Goal: Task Accomplishment & Management: Manage account settings

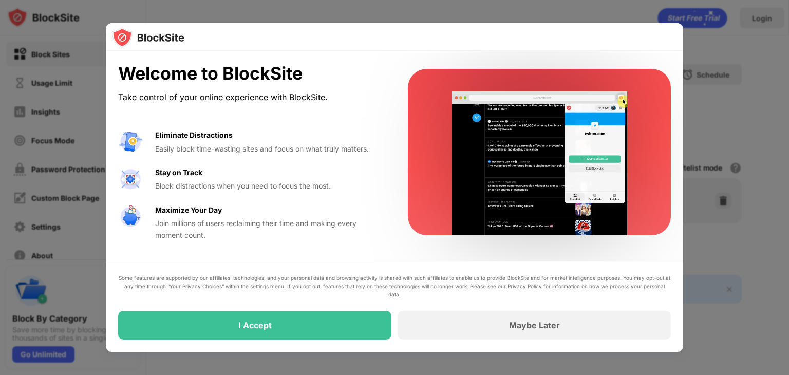
click at [771, 140] on div at bounding box center [394, 187] width 789 height 375
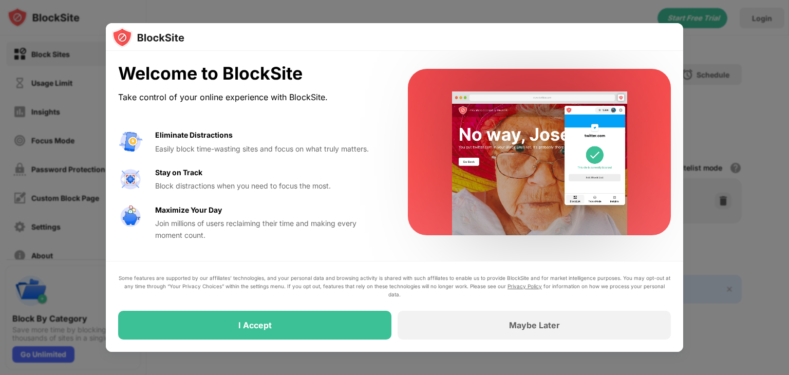
click at [739, 76] on div at bounding box center [394, 187] width 789 height 375
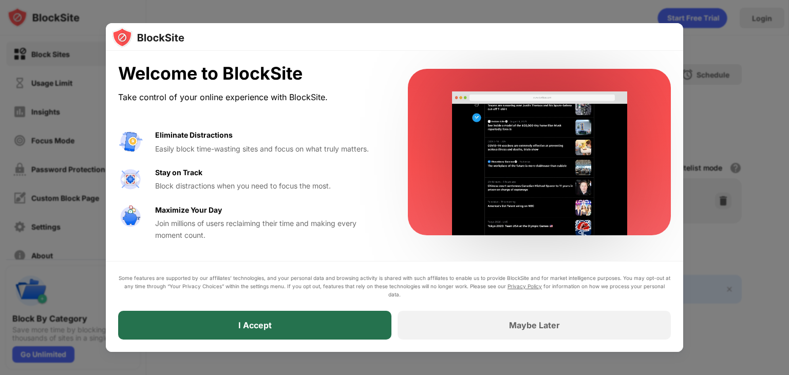
click at [303, 321] on div "I Accept" at bounding box center [254, 325] width 273 height 29
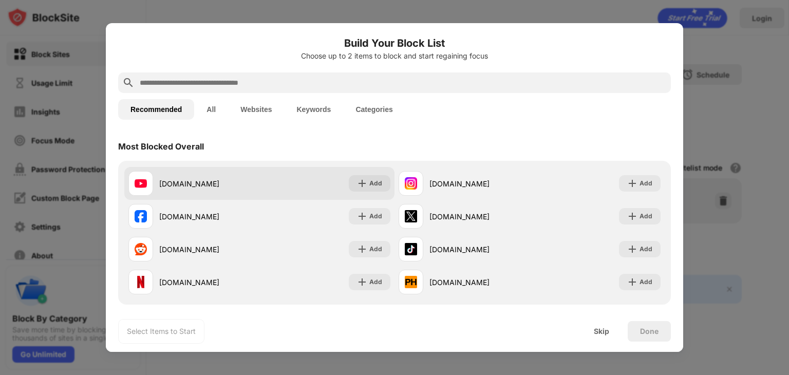
click at [273, 174] on div "youtube.com Add" at bounding box center [259, 183] width 270 height 33
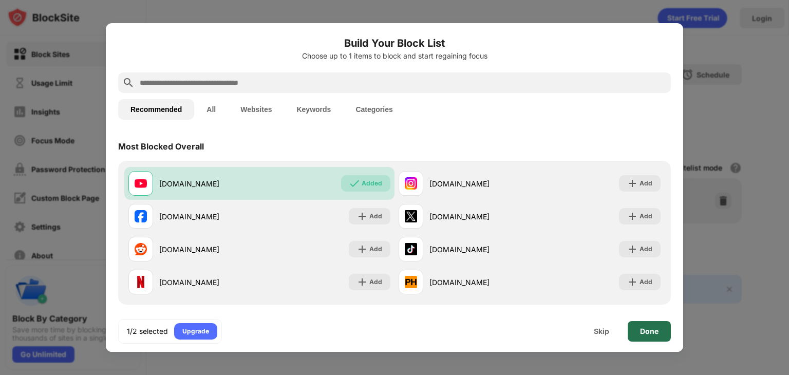
click at [647, 337] on div "Done" at bounding box center [649, 331] width 43 height 21
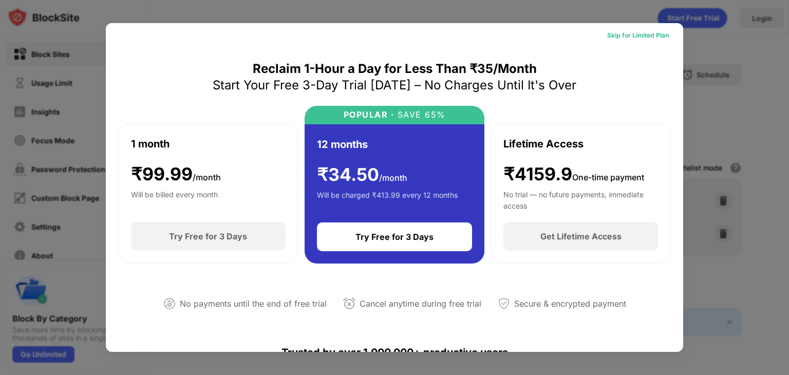
click at [643, 33] on div "Skip for Limited Plan" at bounding box center [638, 35] width 62 height 10
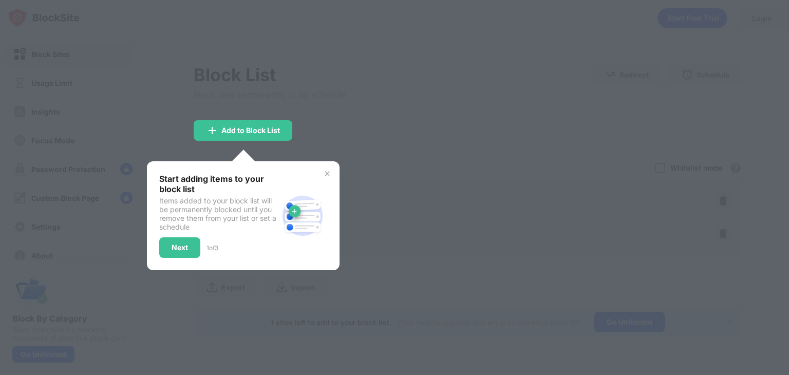
click at [395, 113] on div at bounding box center [394, 187] width 789 height 375
click at [325, 172] on img at bounding box center [327, 174] width 8 height 8
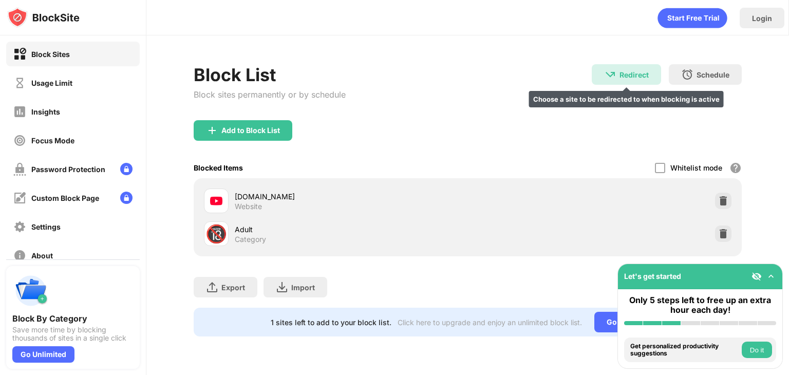
click at [626, 75] on div "Redirect" at bounding box center [634, 74] width 29 height 9
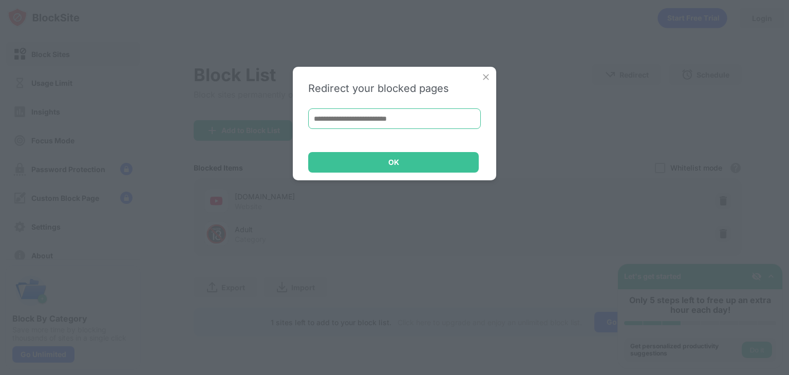
click at [386, 110] on input at bounding box center [394, 118] width 173 height 21
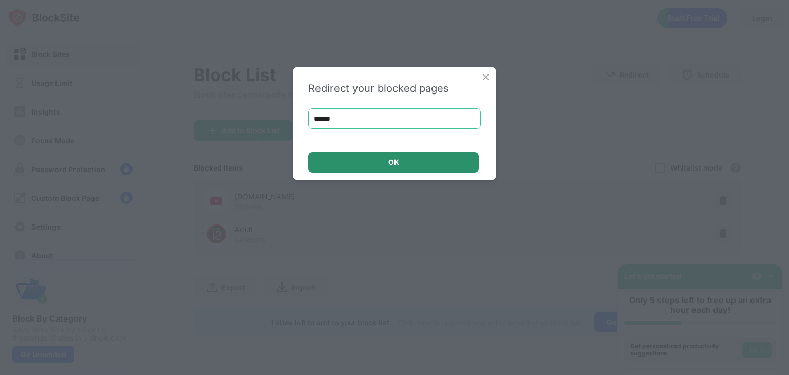
type input "******"
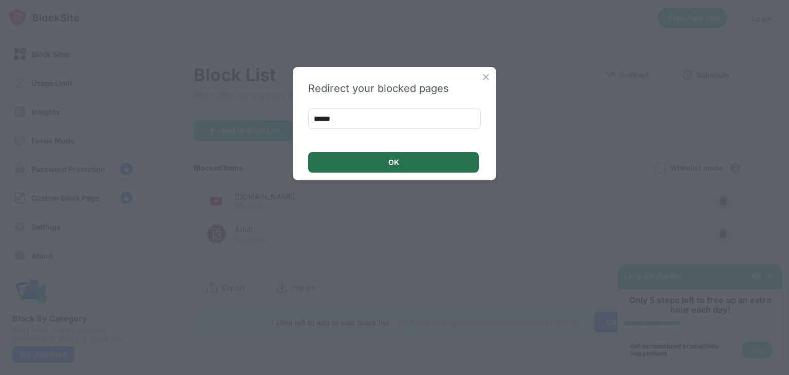
click at [404, 161] on div "OK" at bounding box center [393, 162] width 171 height 21
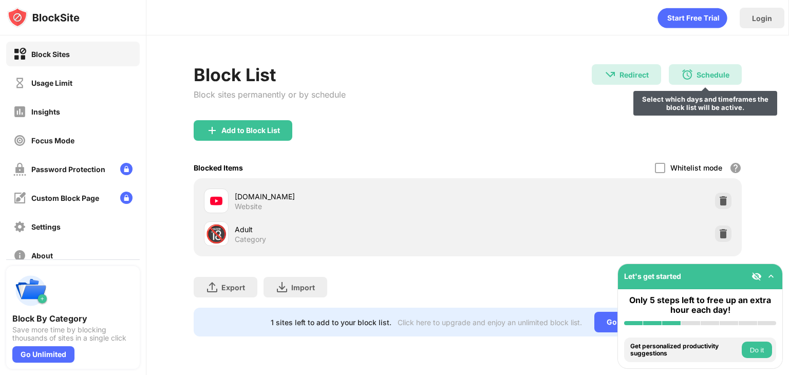
click at [703, 77] on div "Schedule" at bounding box center [713, 74] width 33 height 9
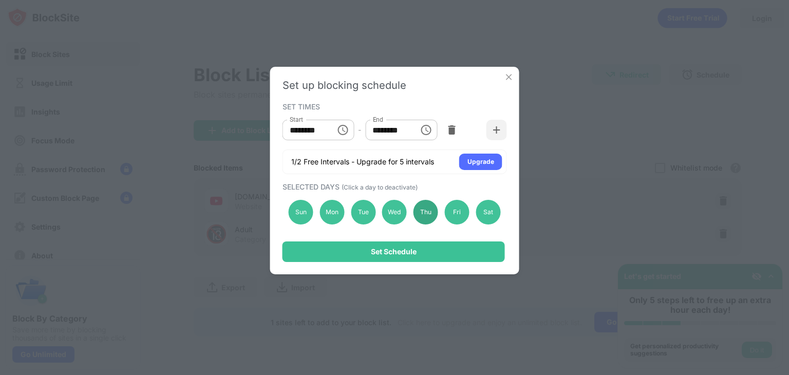
click at [436, 213] on div "Thu" at bounding box center [426, 212] width 25 height 25
click at [494, 215] on div "Sat" at bounding box center [488, 212] width 25 height 25
click at [304, 210] on div "Sun" at bounding box center [301, 212] width 25 height 25
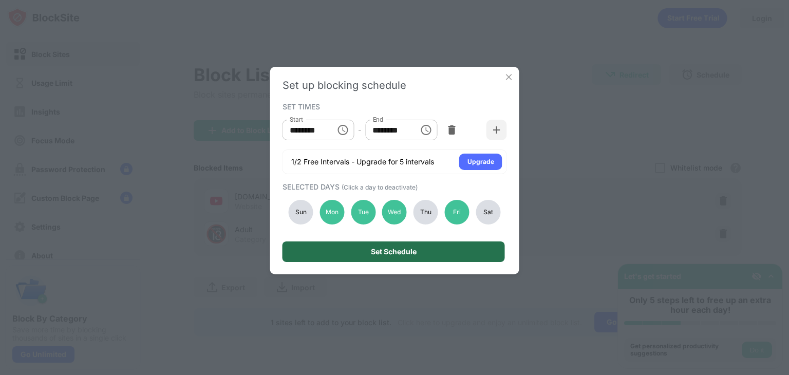
click at [312, 252] on div "Set Schedule" at bounding box center [394, 252] width 223 height 21
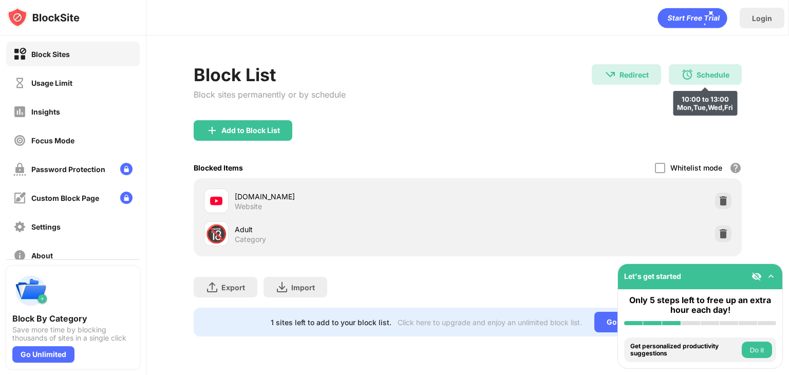
click at [695, 73] on div "Schedule 10:00 to 13:00 Mon,Tue,Wed,Fri" at bounding box center [705, 74] width 73 height 21
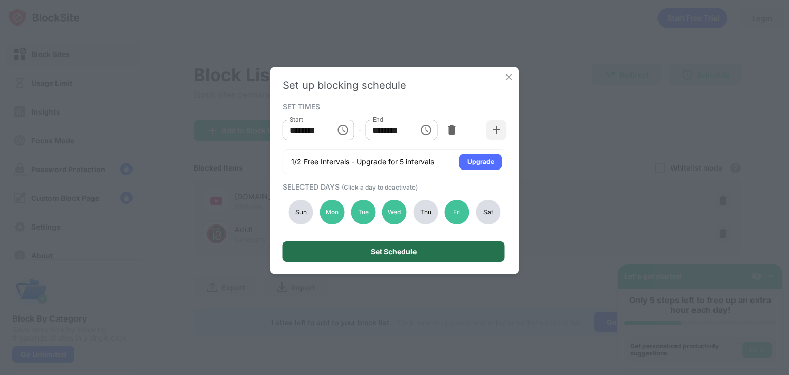
click at [442, 249] on div "Set Schedule" at bounding box center [394, 252] width 223 height 21
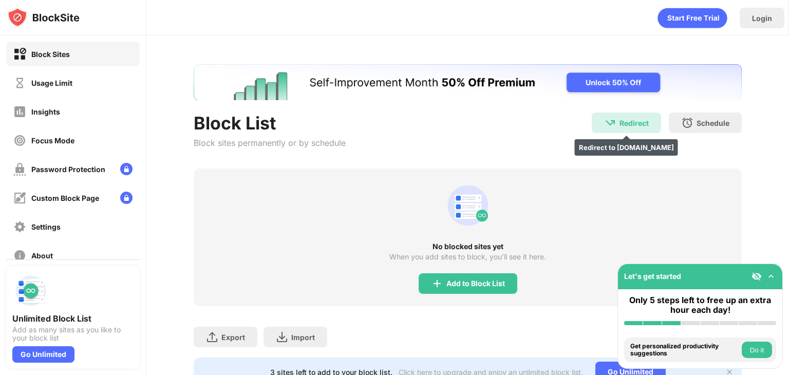
click at [623, 121] on div "Redirect" at bounding box center [634, 123] width 29 height 9
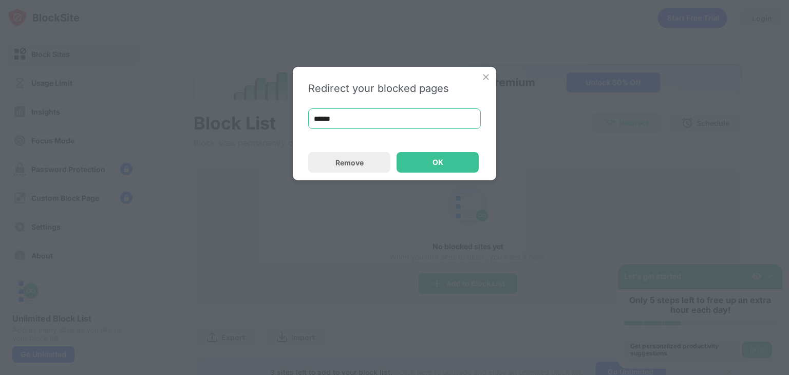
click at [457, 127] on input "******" at bounding box center [394, 118] width 173 height 21
type input "*"
paste input "**********"
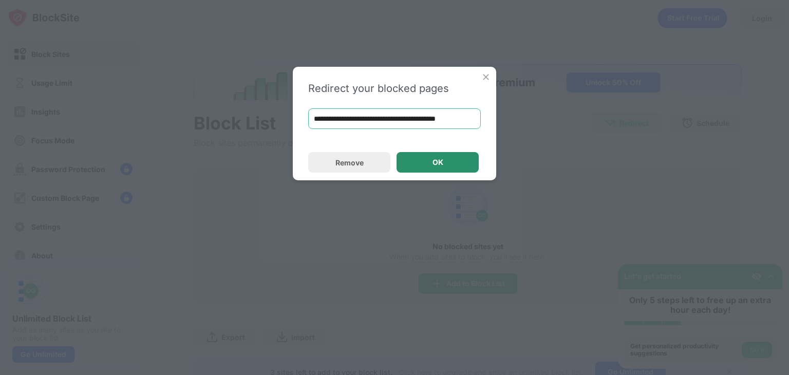
type input "**********"
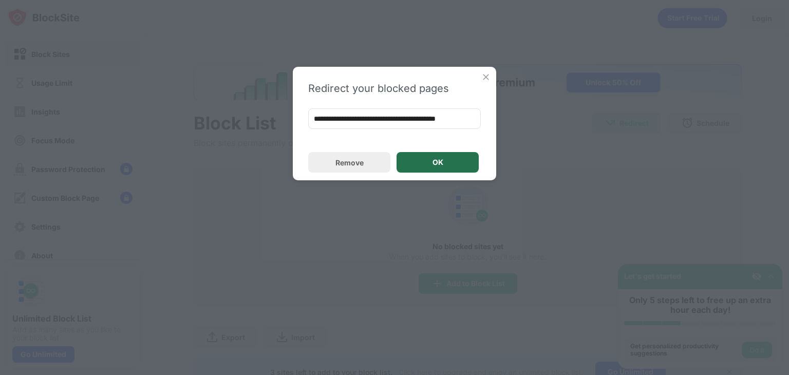
click at [432, 163] on div "OK" at bounding box center [438, 162] width 82 height 21
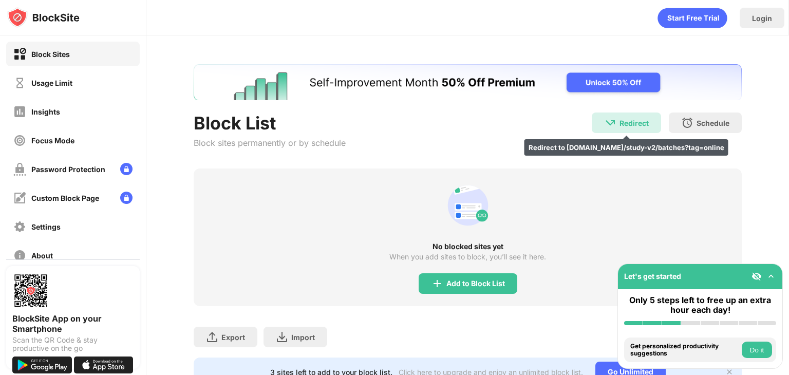
click at [608, 124] on div "Redirect Redirect to [DOMAIN_NAME]/study-v2/batches?tag=online" at bounding box center [626, 123] width 69 height 21
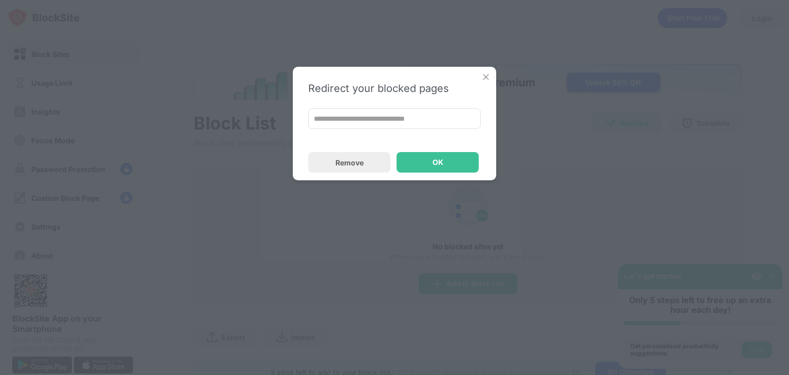
click at [434, 119] on input "**********" at bounding box center [394, 118] width 173 height 21
click at [325, 159] on div "Remove" at bounding box center [349, 162] width 82 height 21
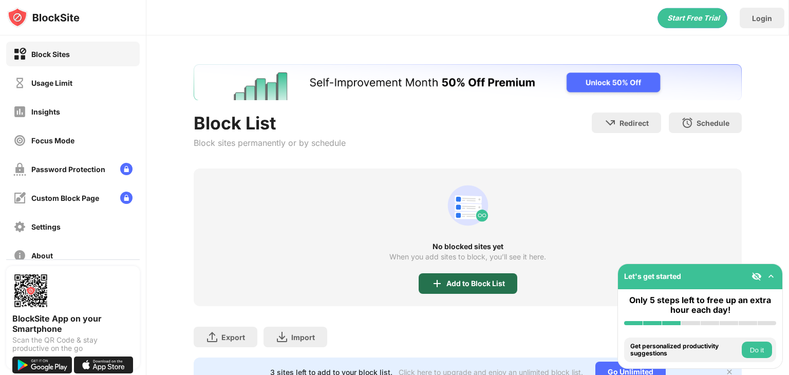
click at [473, 283] on div "Add to Block List" at bounding box center [476, 284] width 59 height 8
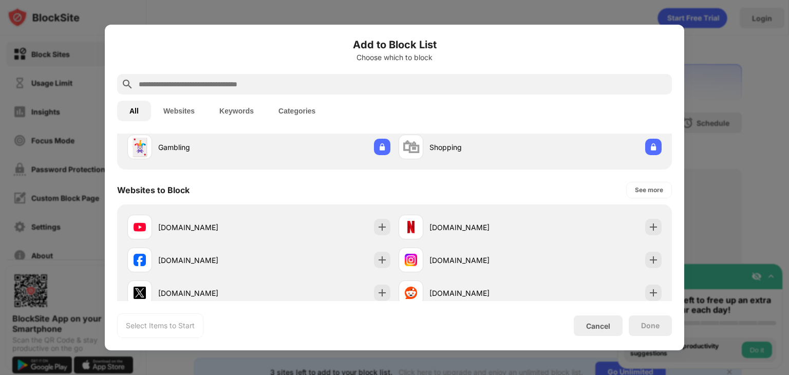
scroll to position [107, 0]
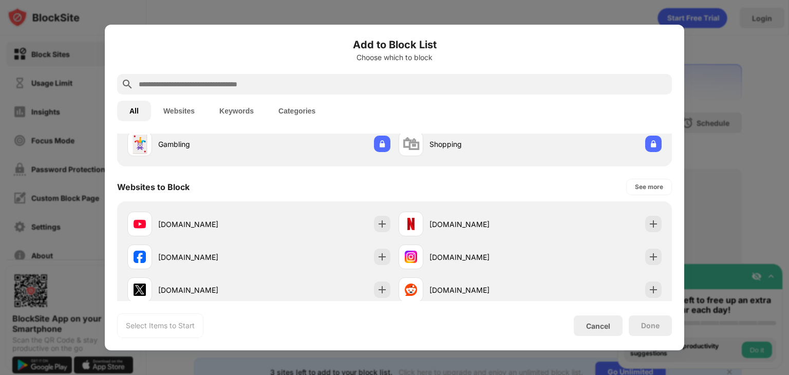
click at [296, 208] on div "[DOMAIN_NAME]" at bounding box center [258, 224] width 271 height 33
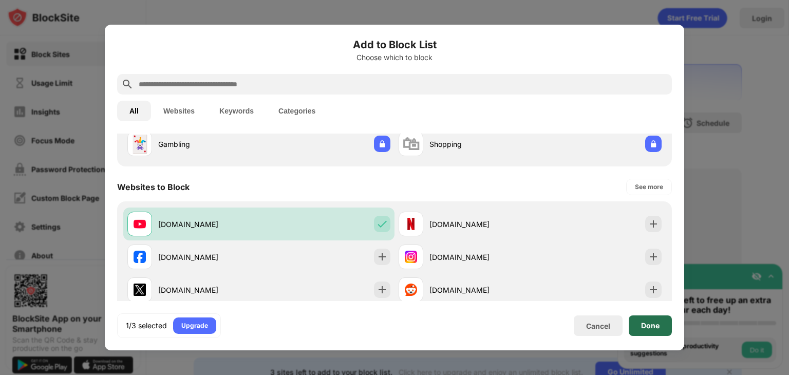
click at [645, 317] on div "Done" at bounding box center [650, 326] width 43 height 21
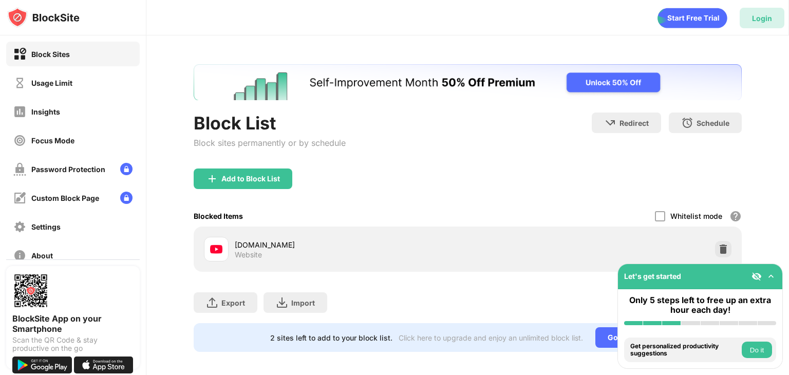
click at [753, 16] on div "Login" at bounding box center [762, 18] width 20 height 9
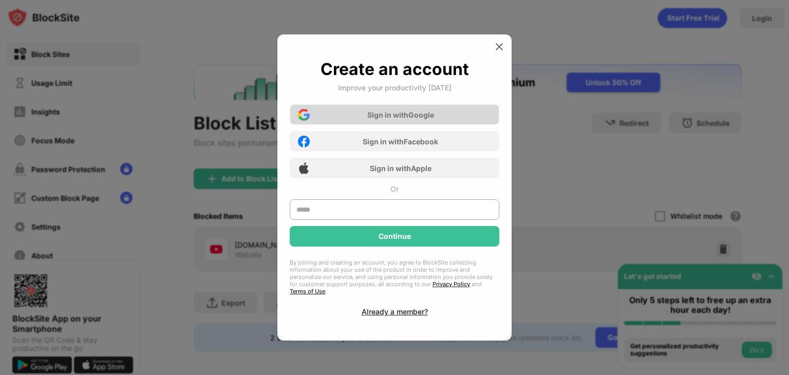
click at [411, 119] on div "Sign in with Google" at bounding box center [400, 114] width 67 height 9
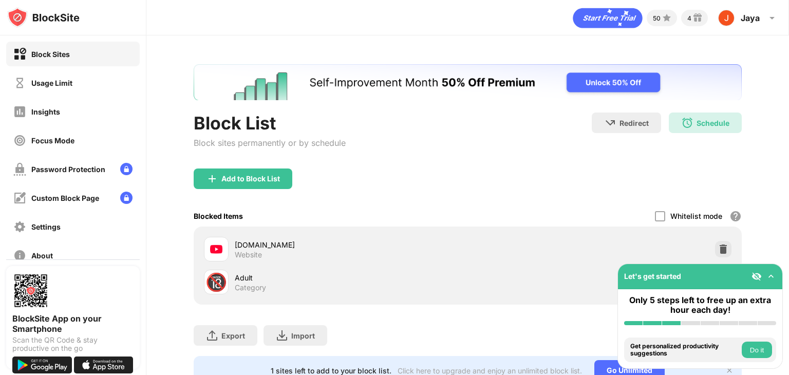
click at [770, 278] on img at bounding box center [771, 276] width 10 height 10
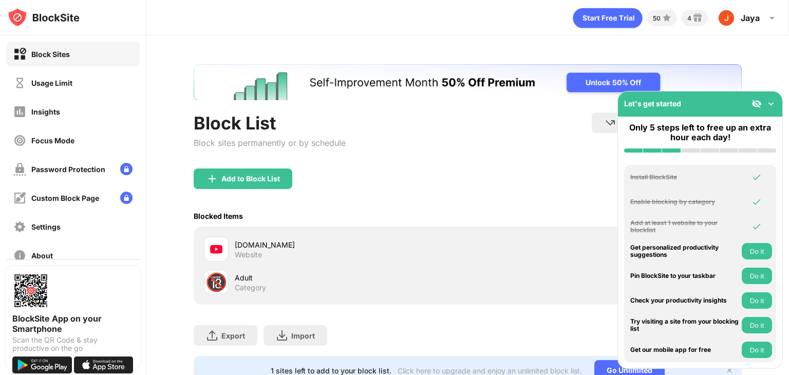
click at [772, 107] on img at bounding box center [771, 104] width 10 height 10
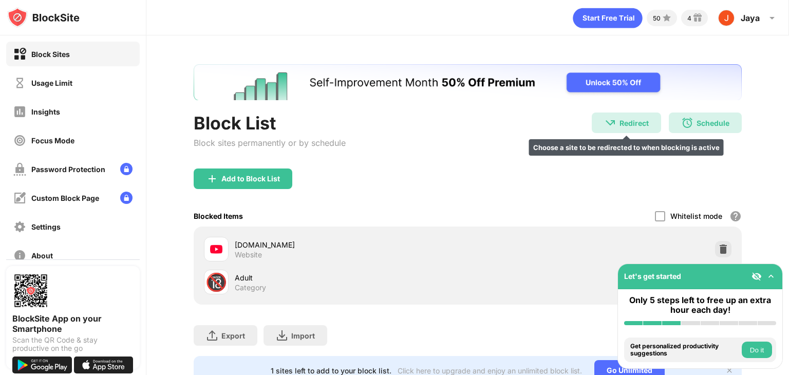
click at [617, 129] on div "Redirect Choose a site to be redirected to when blocking is active" at bounding box center [626, 123] width 69 height 21
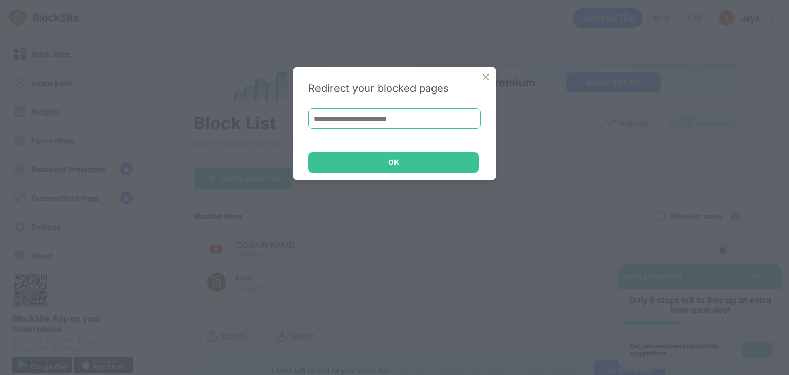
click at [436, 114] on input at bounding box center [394, 118] width 173 height 21
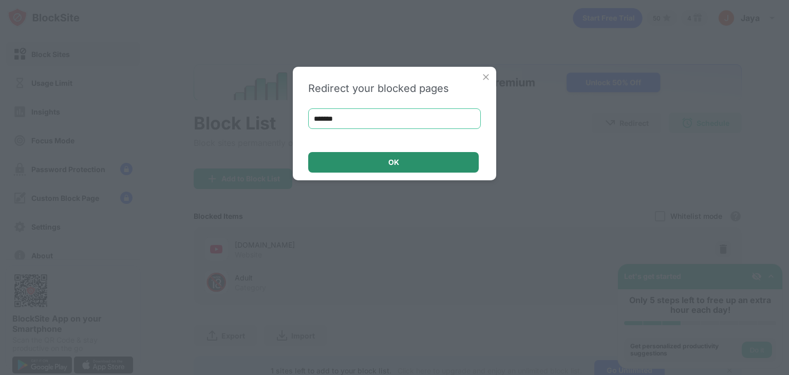
type input "*******"
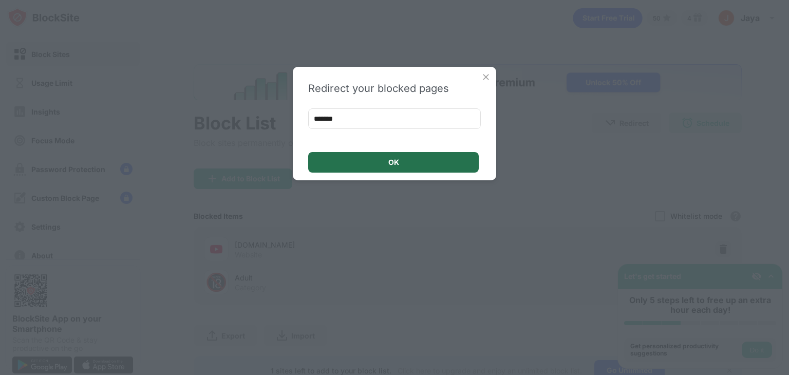
click at [345, 155] on div "OK" at bounding box center [393, 162] width 171 height 21
